Goal: Navigation & Orientation: Go to known website

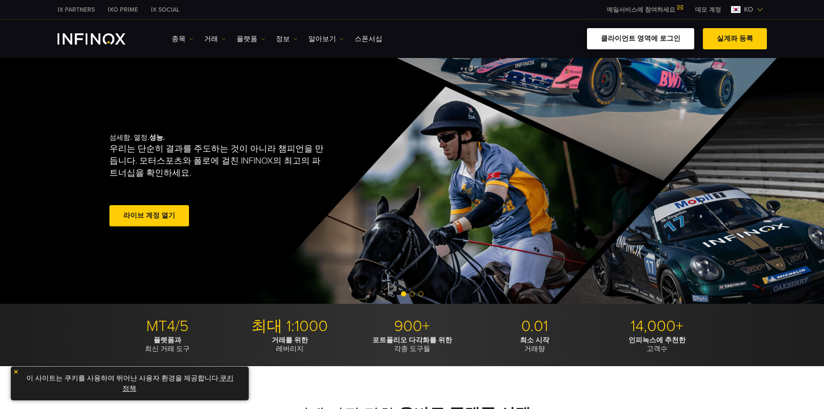
click at [647, 41] on link "클라이언트 영역에 로그인" at bounding box center [640, 38] width 107 height 21
